Goal: Find specific page/section: Find specific page/section

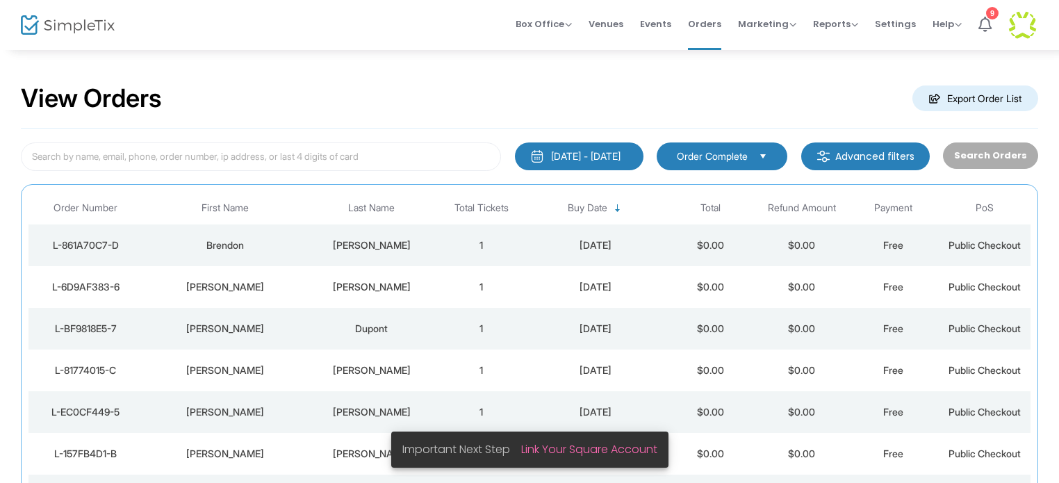
click at [240, 287] on div "[PERSON_NAME]" at bounding box center [226, 287] width 158 height 14
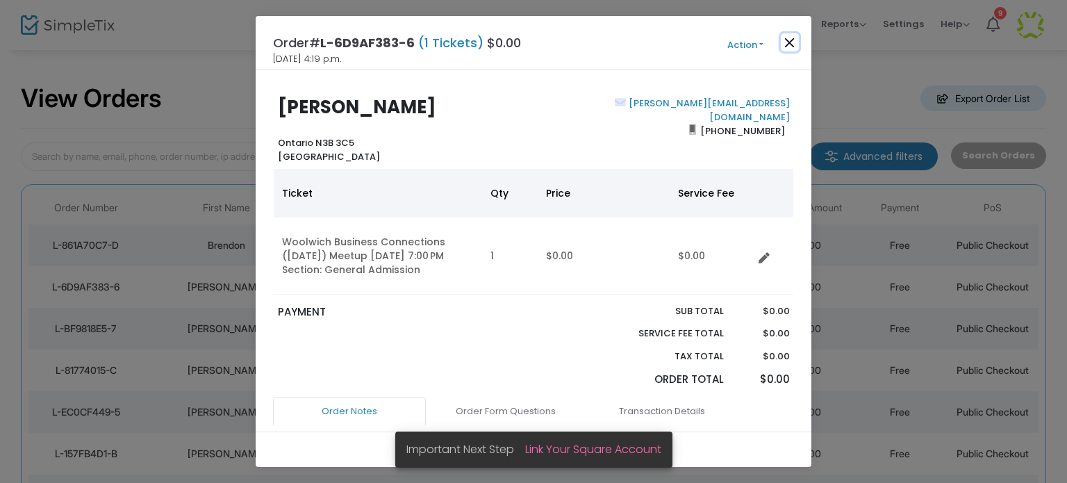
click at [789, 44] on button "Close" at bounding box center [790, 42] width 18 height 18
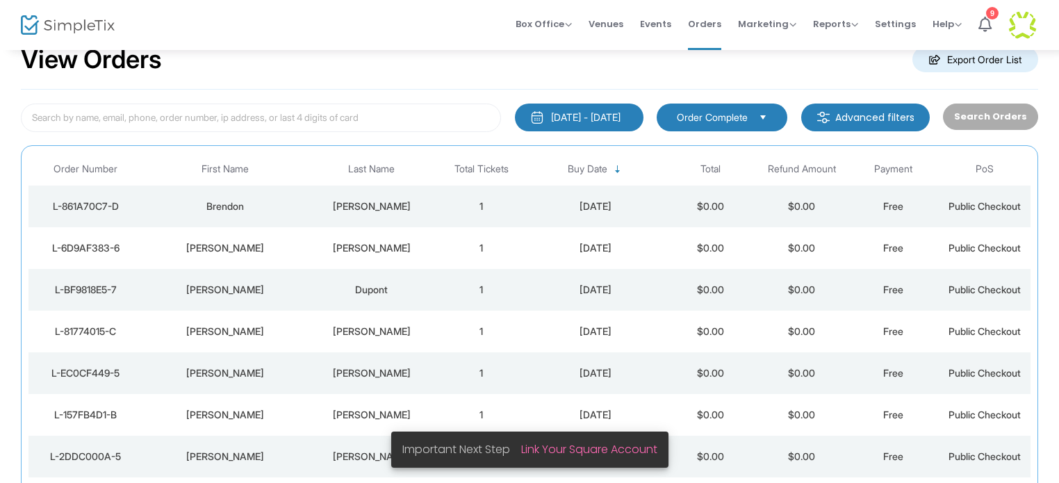
scroll to position [74, 0]
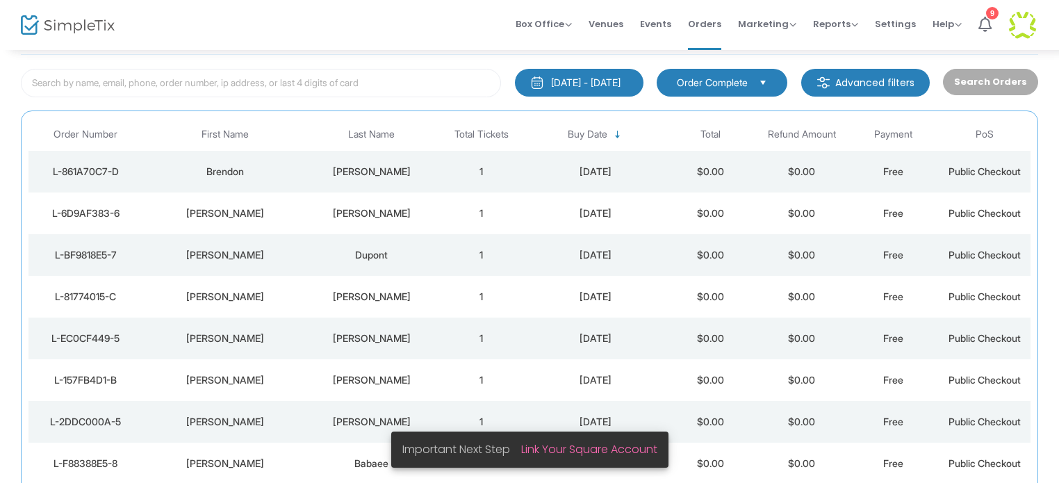
click at [75, 27] on img at bounding box center [68, 25] width 94 height 20
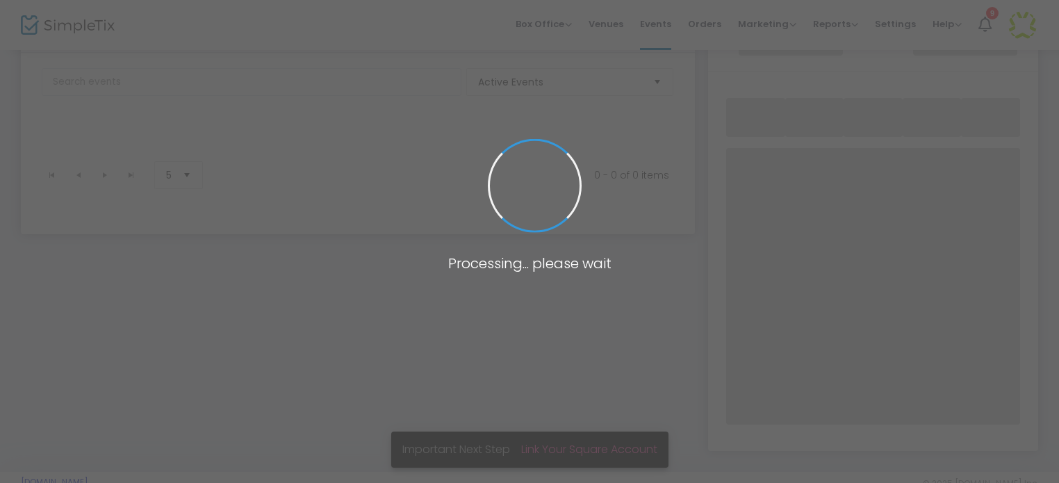
scroll to position [103, 0]
